Goal: Navigation & Orientation: Find specific page/section

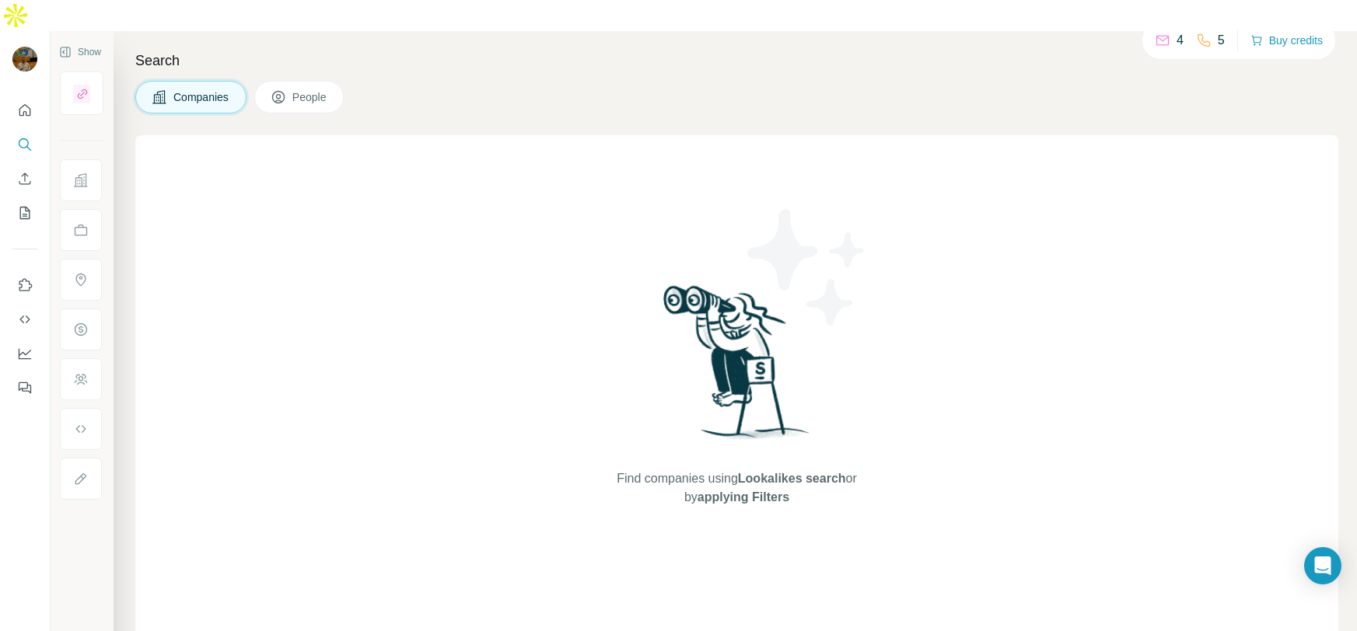
click at [446, 194] on div "Find companies using Lookalikes search or by applying Filters" at bounding box center [736, 394] width 1203 height 518
click at [23, 103] on icon "Quick start" at bounding box center [25, 111] width 16 height 16
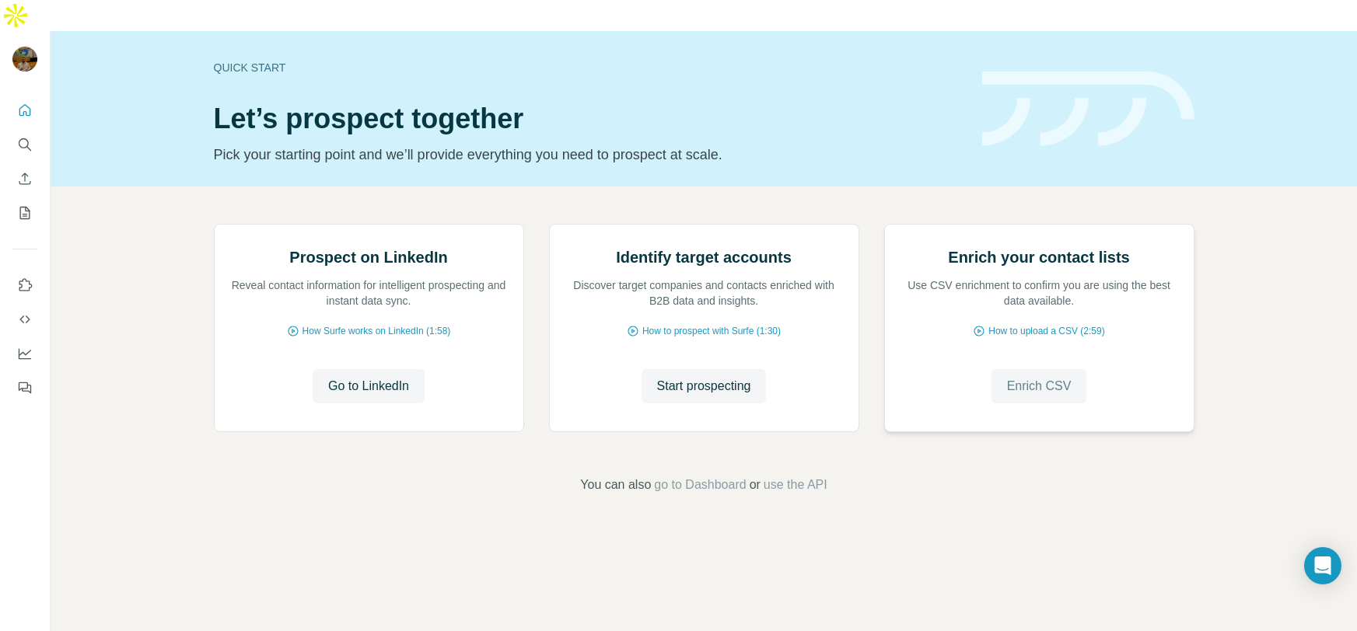
click at [1055, 404] on button "Enrich CSV" at bounding box center [1040, 386] width 96 height 34
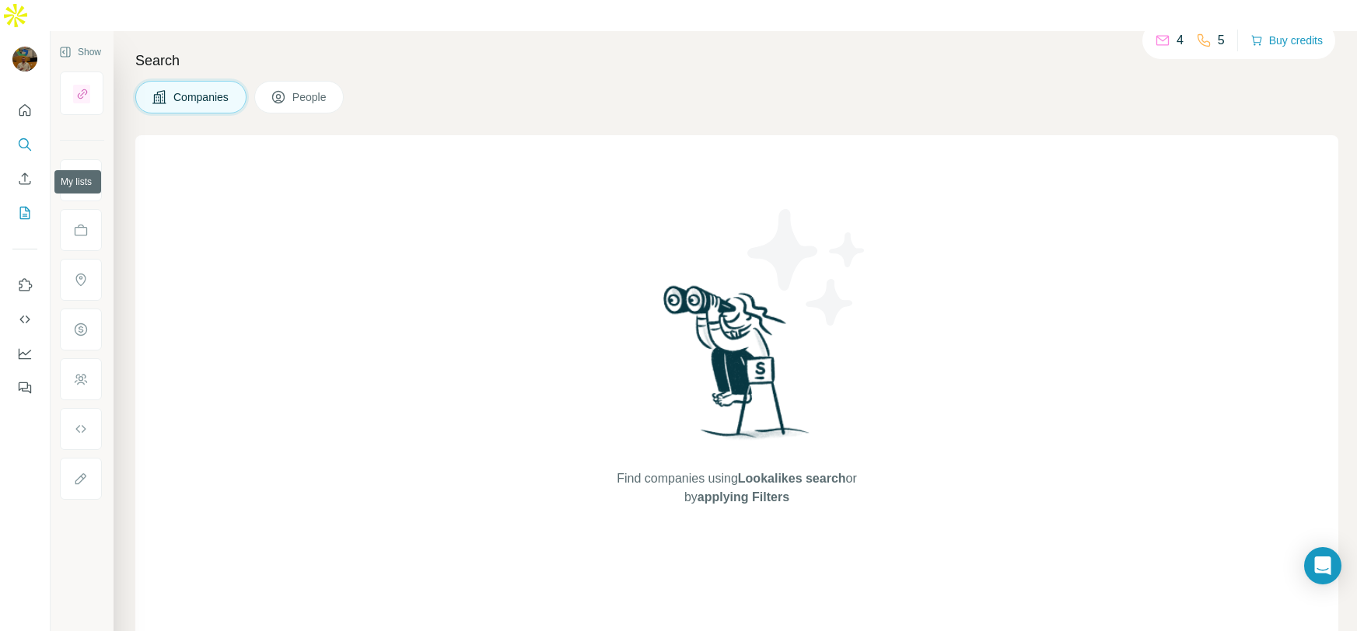
click at [26, 199] on button "My lists" at bounding box center [24, 213] width 25 height 28
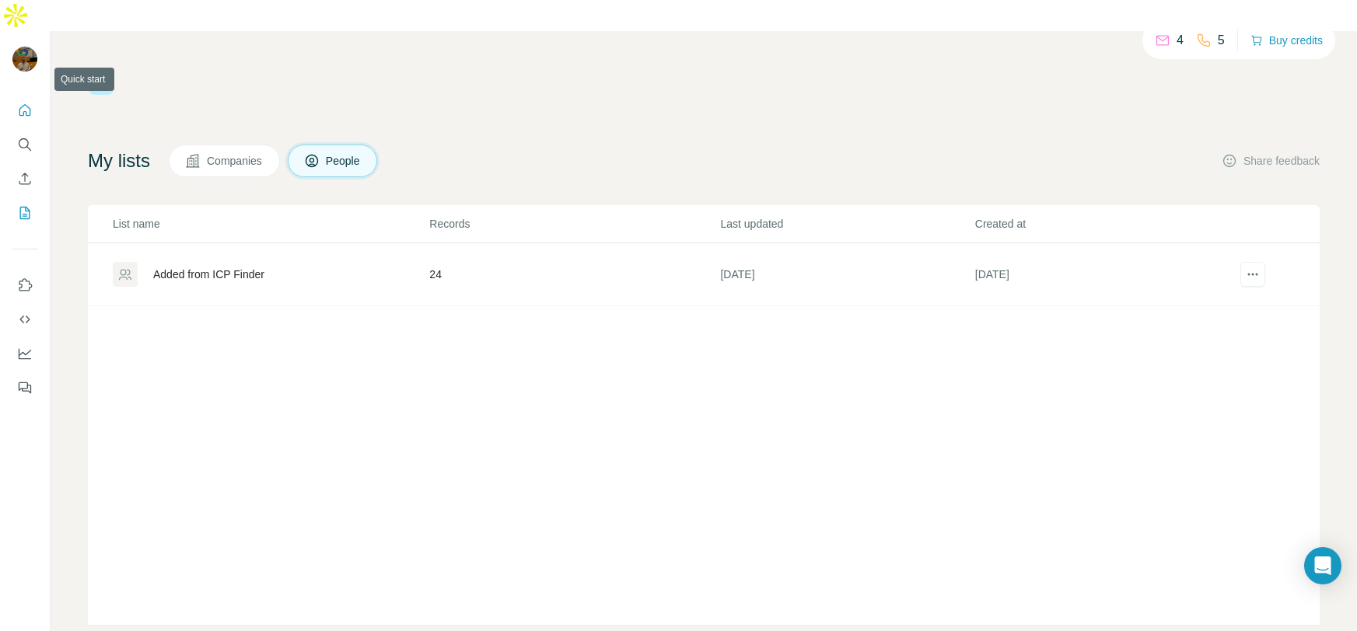
click at [25, 96] on button "Quick start" at bounding box center [24, 110] width 25 height 28
